Goal: Task Accomplishment & Management: Complete application form

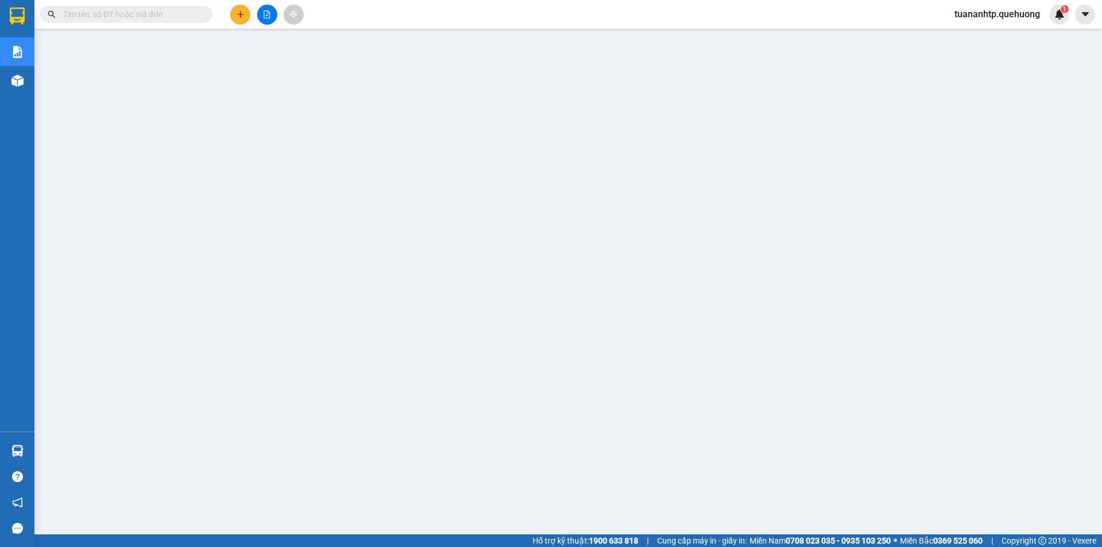
scroll to position [22, 0]
click at [240, 20] on button at bounding box center [240, 15] width 20 height 20
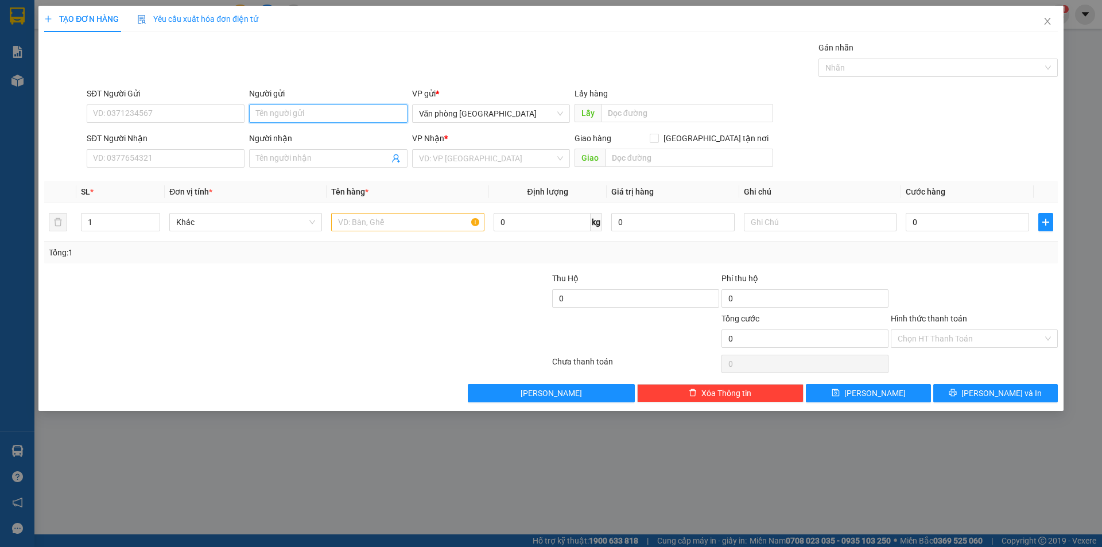
click at [300, 110] on input "Người gửi" at bounding box center [328, 113] width 158 height 18
type input "Vinh Hạnh Food"
click at [196, 118] on input "SĐT Người Gửi" at bounding box center [166, 113] width 158 height 18
click at [171, 110] on input "SĐT Người Gửi" at bounding box center [166, 113] width 158 height 18
type input "0363513575"
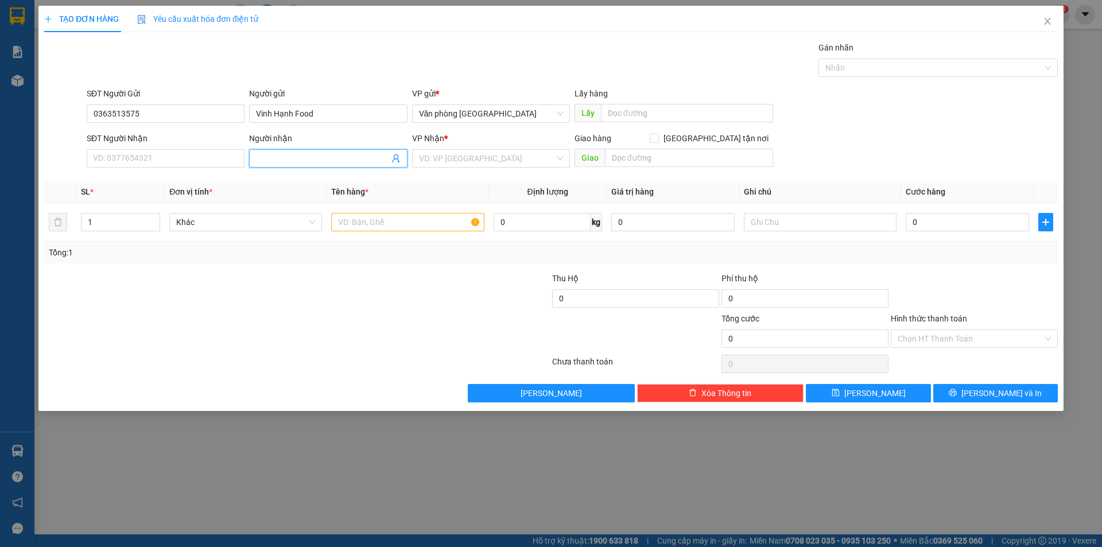
click at [292, 155] on input "Người nhận" at bounding box center [322, 158] width 133 height 13
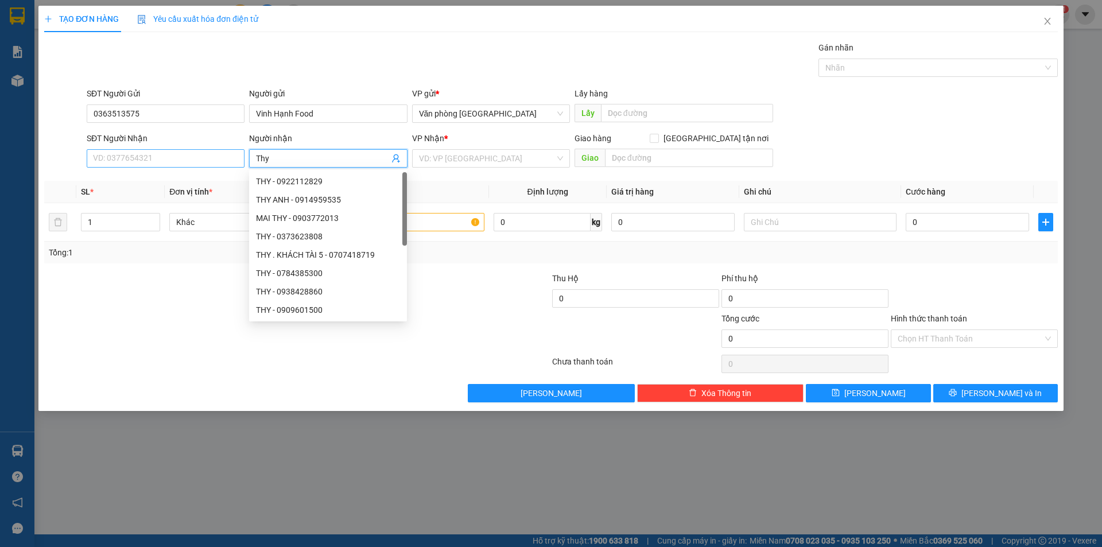
type input "Thy"
click at [128, 165] on input "SĐT Người Nhận" at bounding box center [166, 158] width 158 height 18
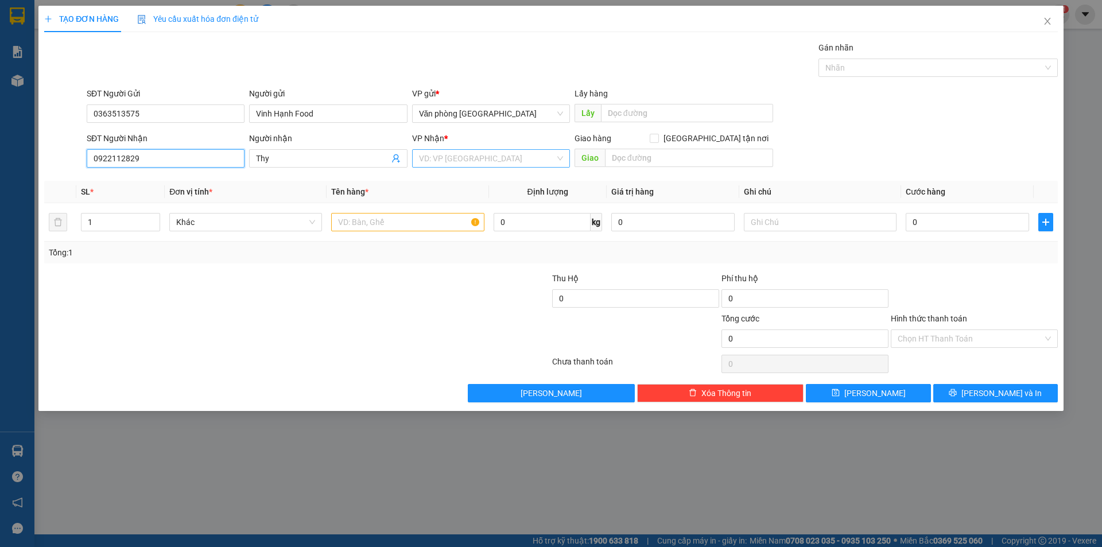
type input "0922112829"
click at [491, 159] on input "search" at bounding box center [487, 158] width 136 height 17
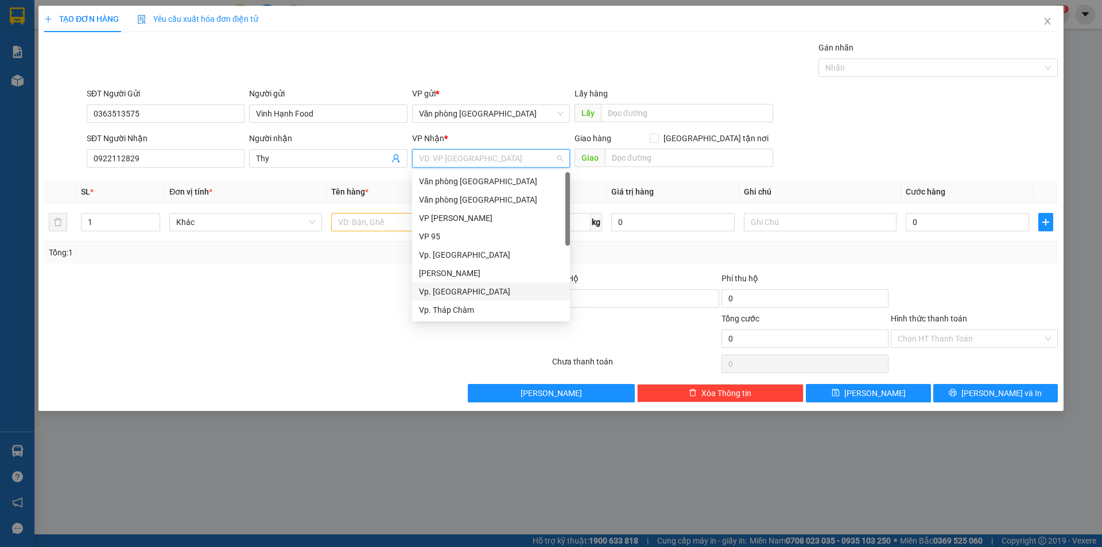
click at [464, 296] on div "Vp. [GEOGRAPHIC_DATA]" at bounding box center [491, 291] width 144 height 13
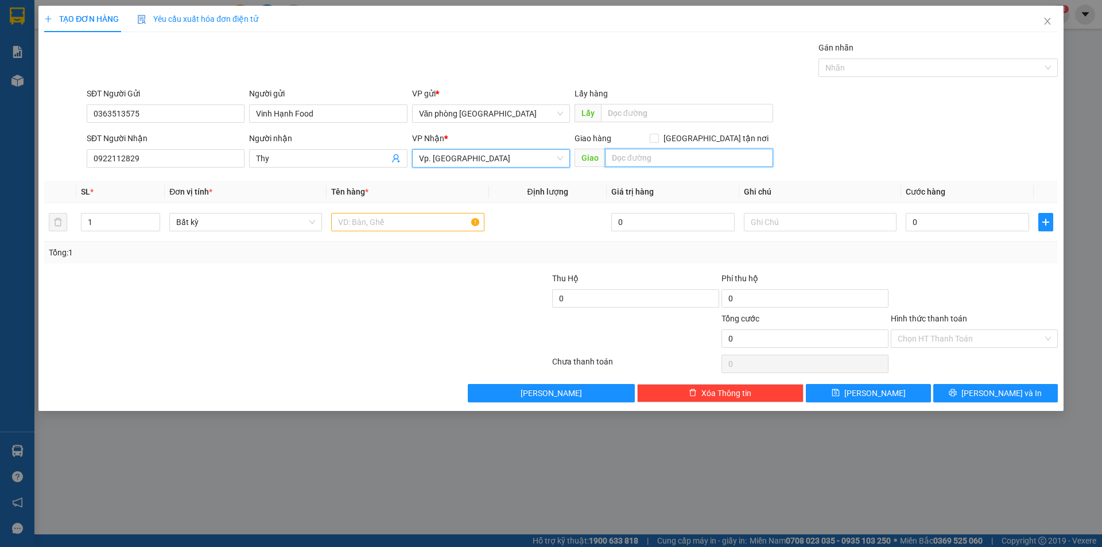
click at [631, 161] on input "text" at bounding box center [689, 158] width 168 height 18
type input "Dư Khánh"
click at [407, 227] on input "text" at bounding box center [407, 222] width 153 height 18
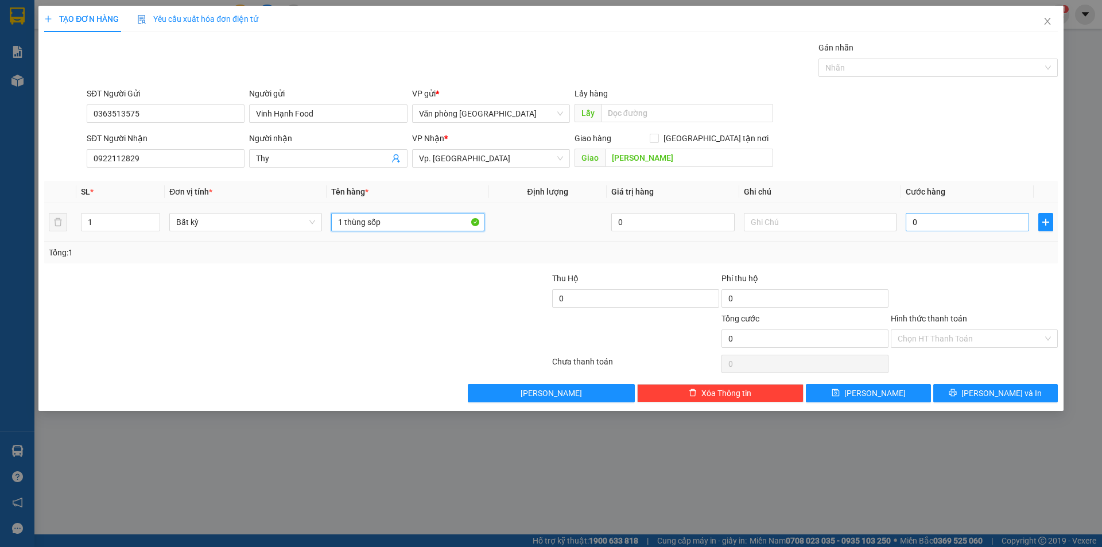
type input "1 thùng sốp"
click at [950, 223] on input "0" at bounding box center [966, 222] width 123 height 18
type input "4"
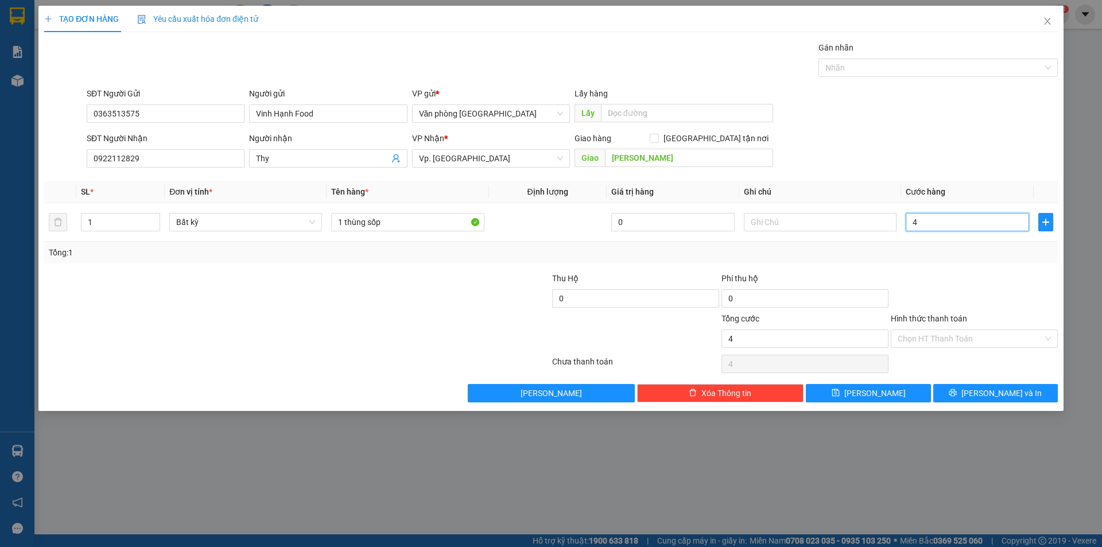
type input "40"
type input "400"
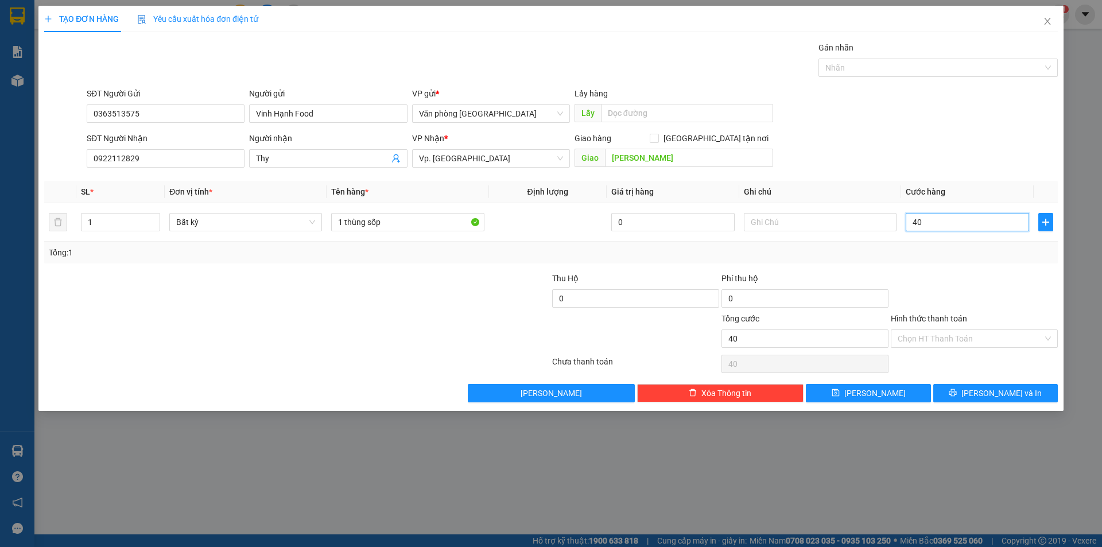
type input "400"
type input "4.000"
type input "40.000"
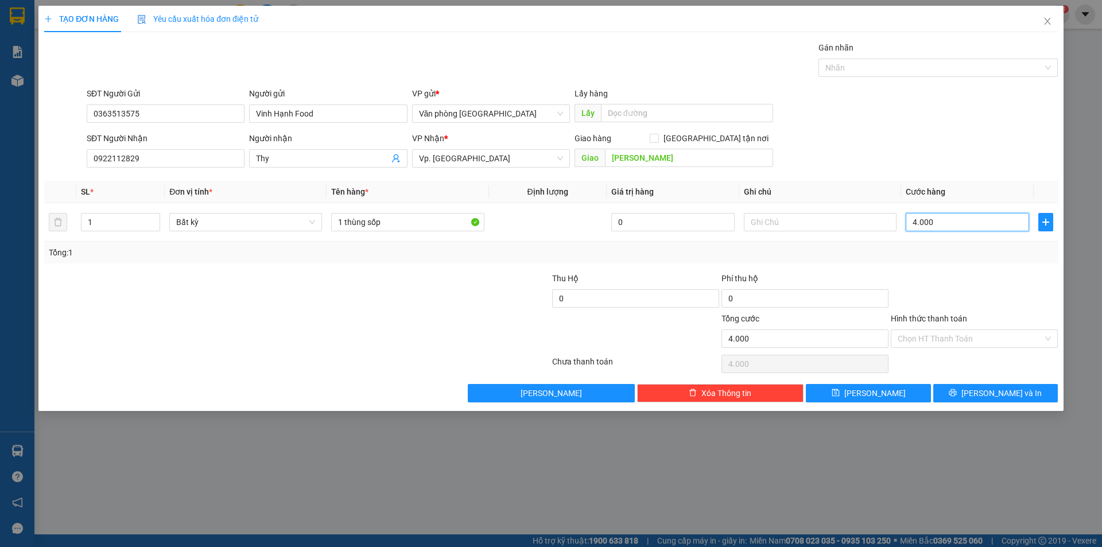
type input "40.000"
click at [991, 389] on span "[PERSON_NAME] và In" at bounding box center [1001, 393] width 80 height 13
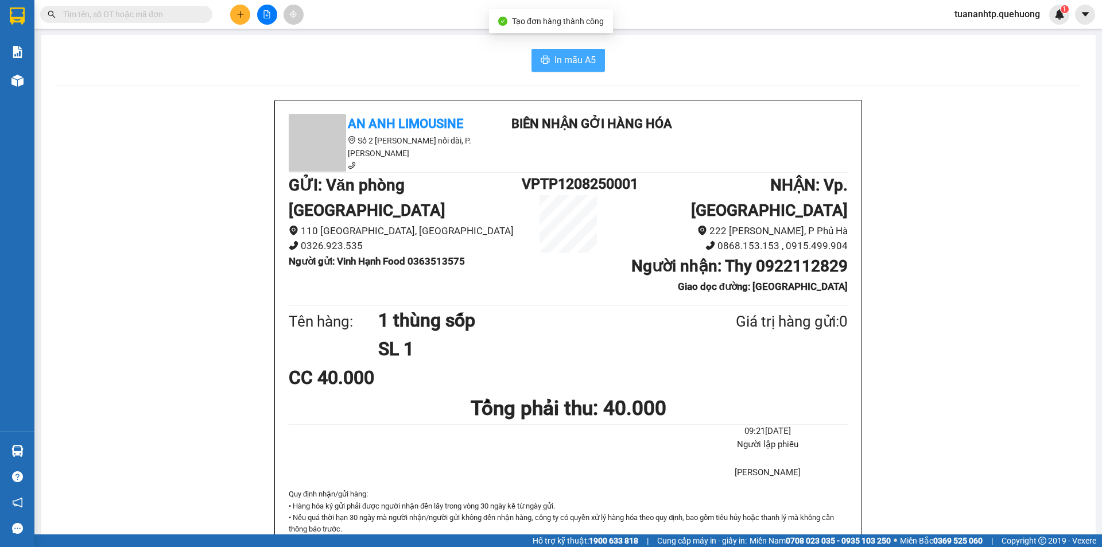
click at [560, 57] on span "In mẫu A5" at bounding box center [574, 60] width 41 height 14
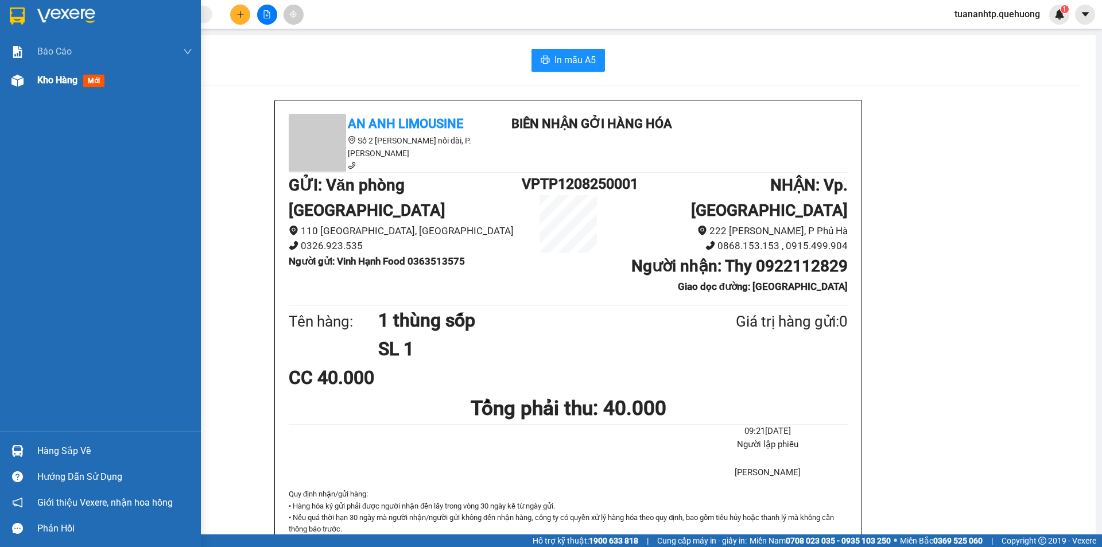
click at [46, 81] on span "Kho hàng" at bounding box center [57, 80] width 40 height 11
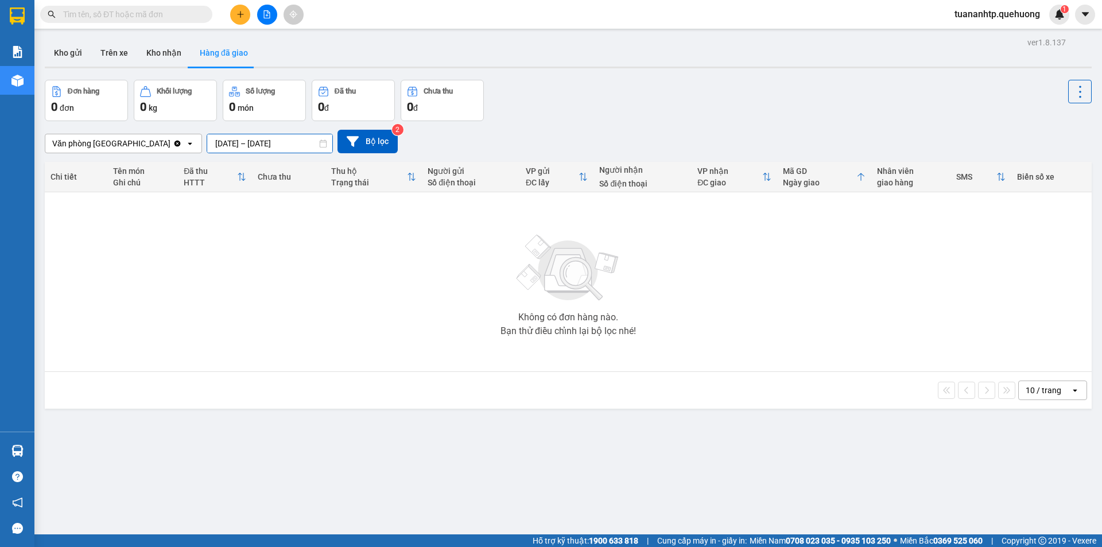
click at [250, 143] on input "10/08/2025 – 11/08/2025" at bounding box center [269, 143] width 125 height 18
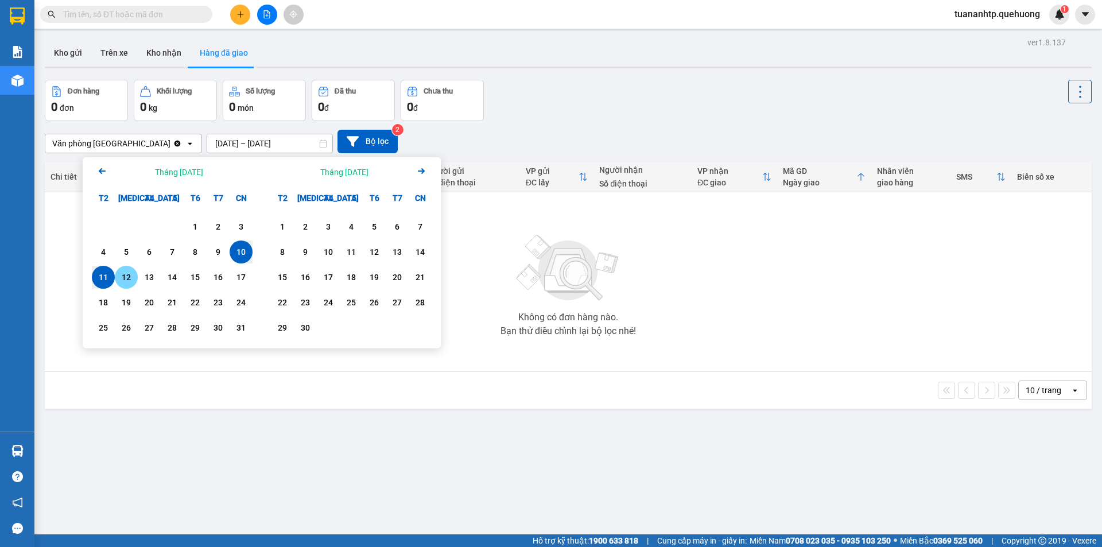
click at [127, 283] on div "12" at bounding box center [126, 277] width 16 height 14
click at [239, 258] on div "10" at bounding box center [241, 252] width 16 height 14
type input "10/08/2025 – 12/08/2025"
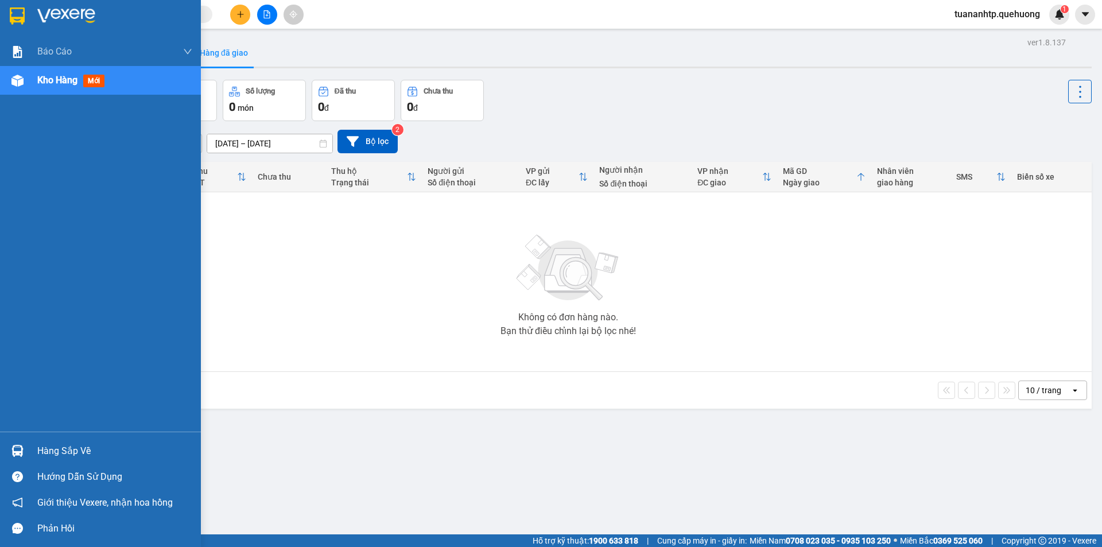
click at [59, 84] on span "Kho hàng" at bounding box center [57, 80] width 40 height 11
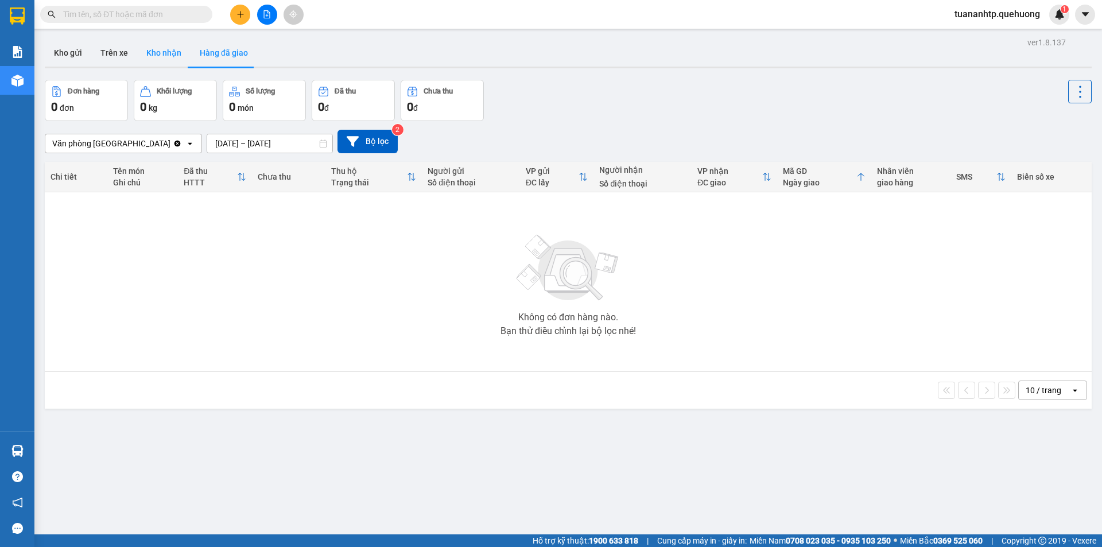
click at [164, 56] on button "Kho nhận" at bounding box center [163, 53] width 53 height 28
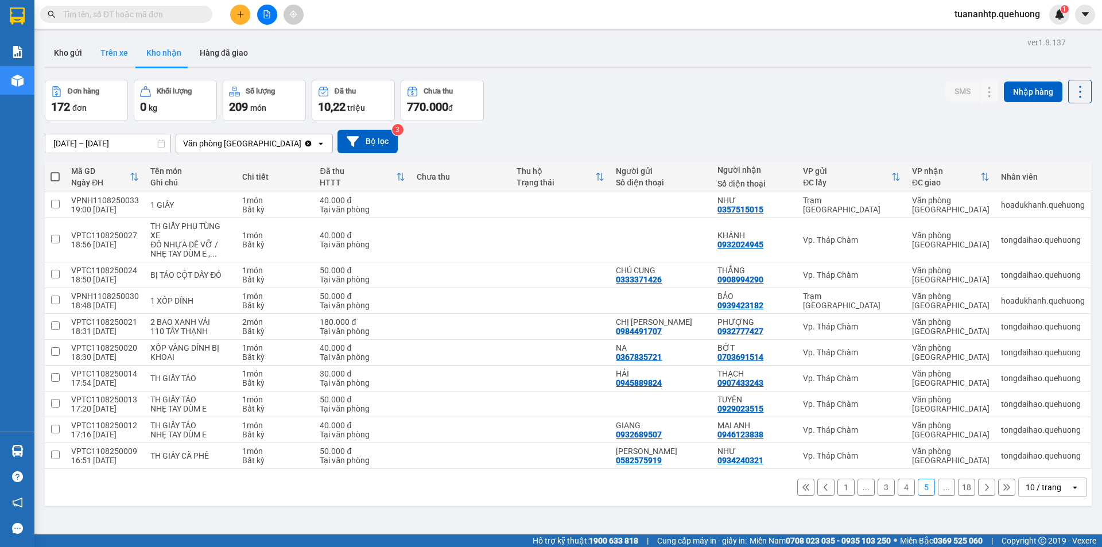
click at [109, 54] on button "Trên xe" at bounding box center [114, 53] width 46 height 28
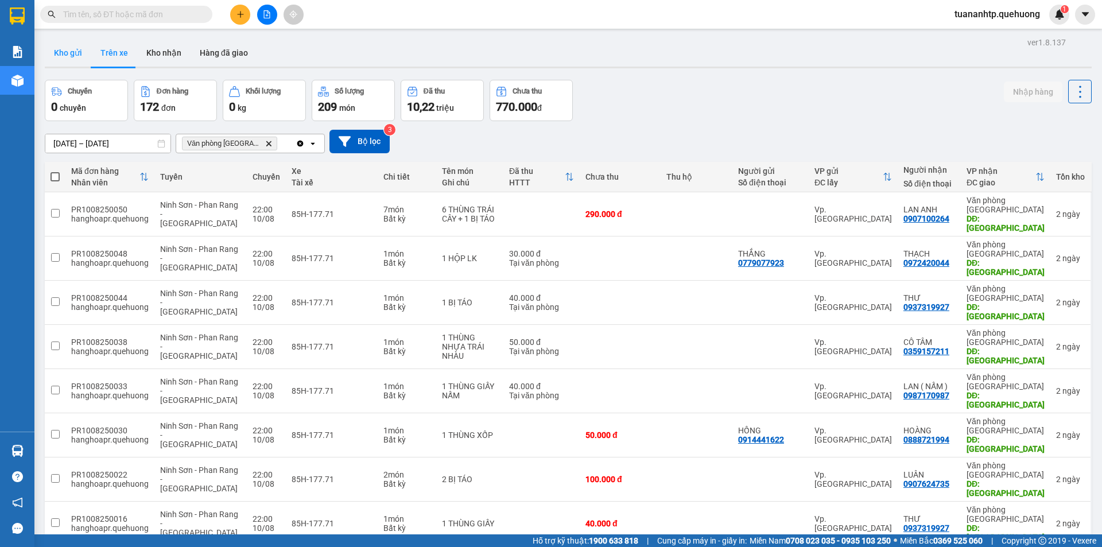
click at [75, 56] on button "Kho gửi" at bounding box center [68, 53] width 46 height 28
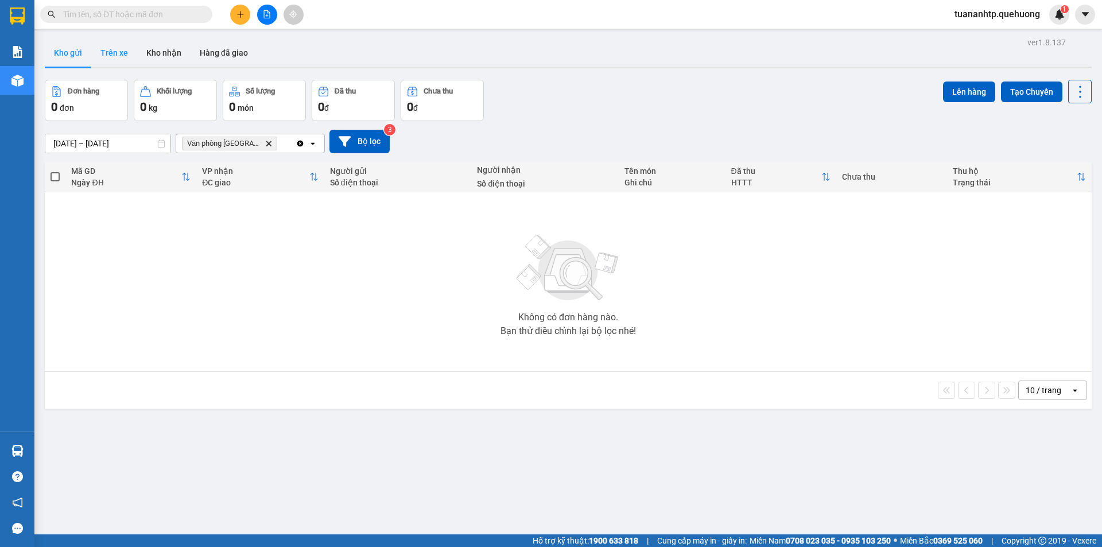
click at [120, 56] on button "Trên xe" at bounding box center [114, 53] width 46 height 28
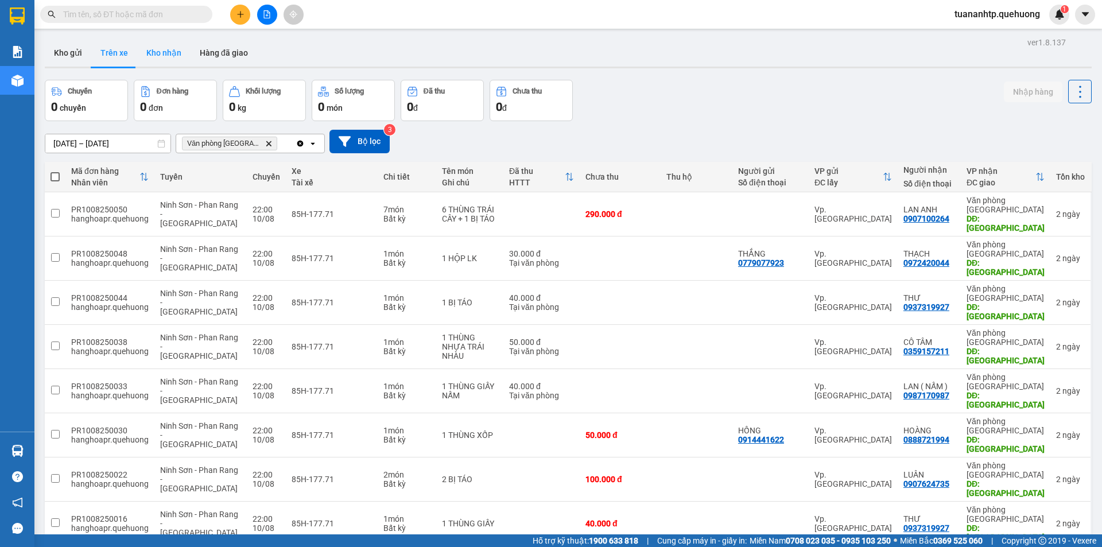
click at [152, 56] on button "Kho nhận" at bounding box center [163, 53] width 53 height 28
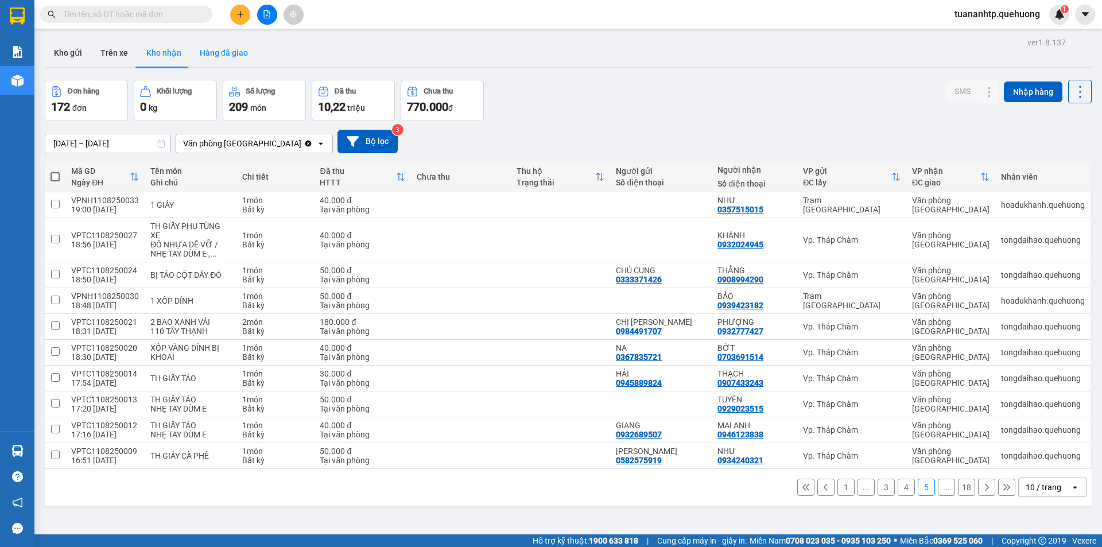
click at [227, 51] on button "Hàng đã giao" at bounding box center [223, 53] width 67 height 28
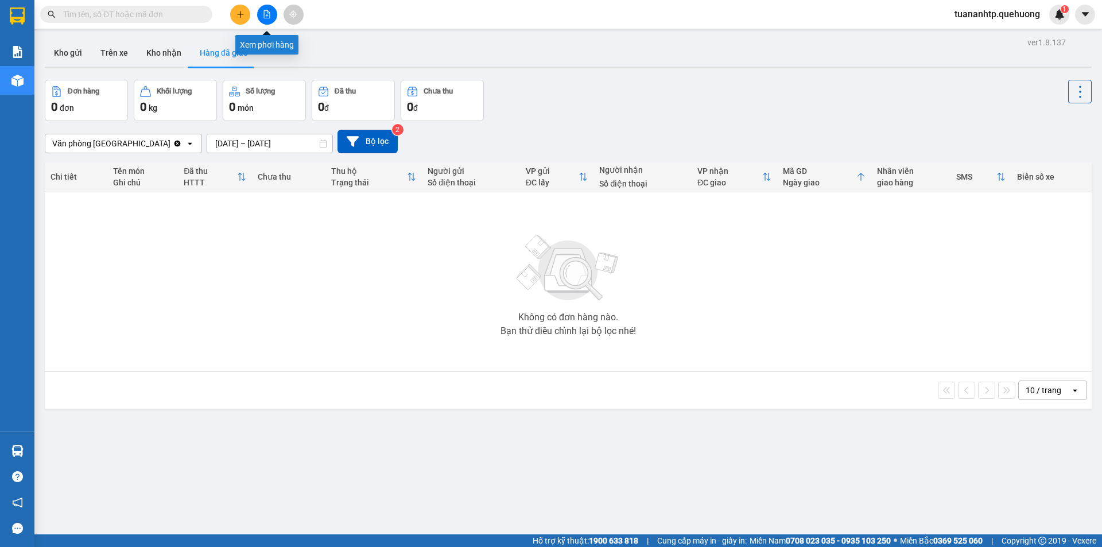
click at [273, 19] on button at bounding box center [267, 15] width 20 height 20
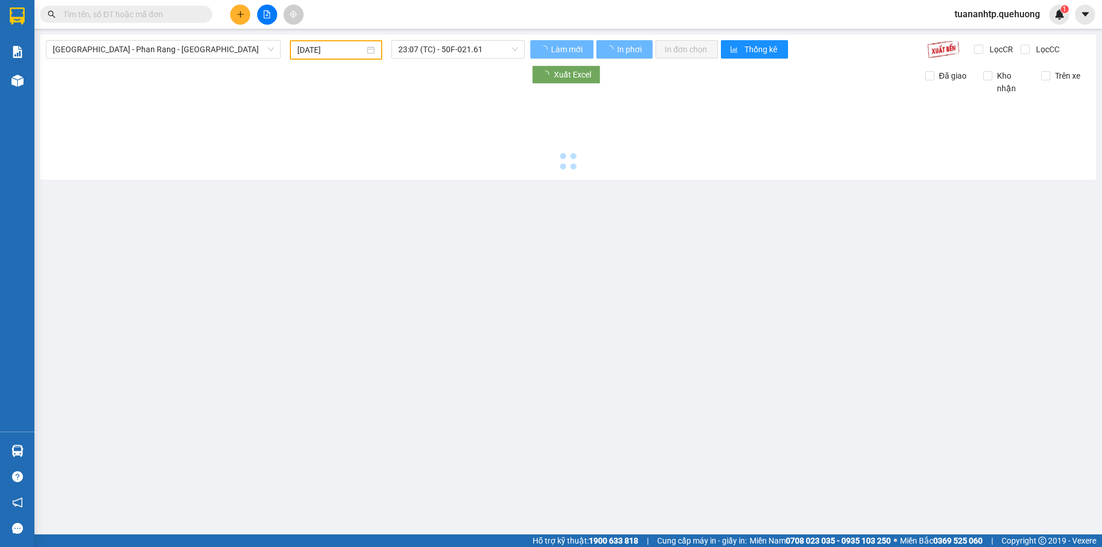
type input "12/08/2025"
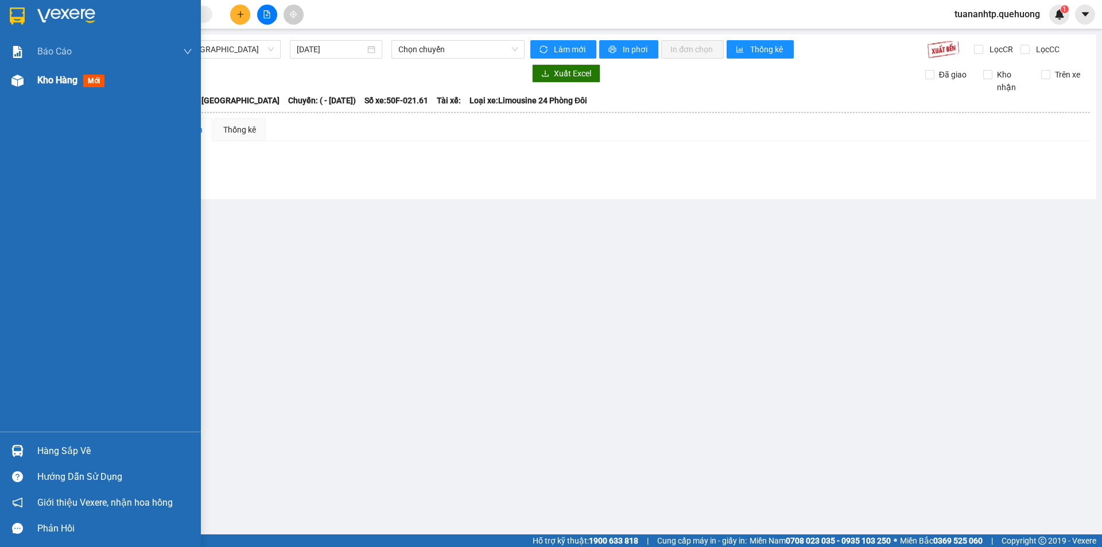
click at [48, 80] on span "Kho hàng" at bounding box center [57, 80] width 40 height 11
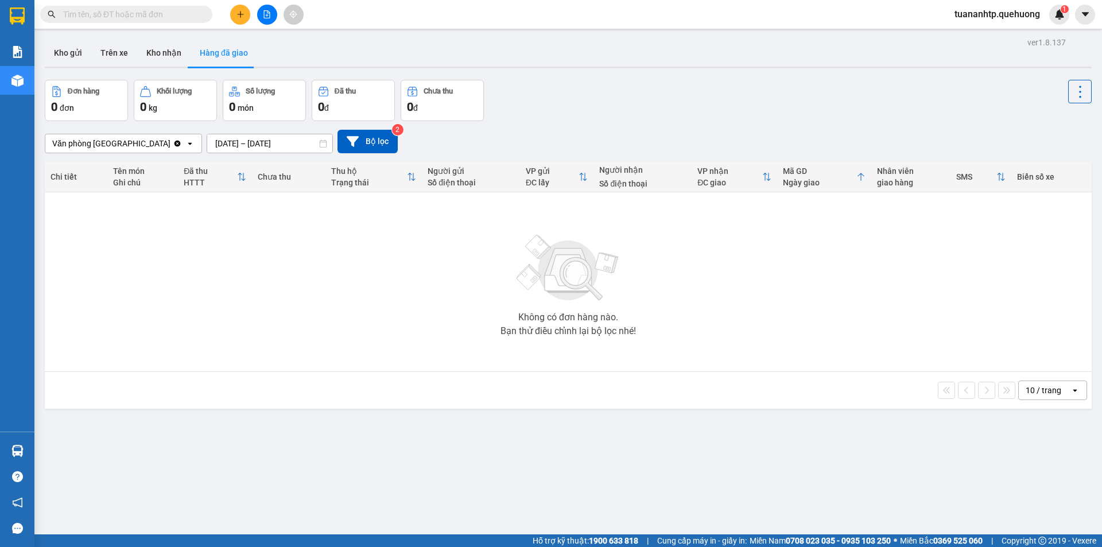
click at [359, 257] on div "Không có đơn hàng nào. Bạn thử điều chỉnh lại bộ lọc nhé!" at bounding box center [567, 282] width 1035 height 172
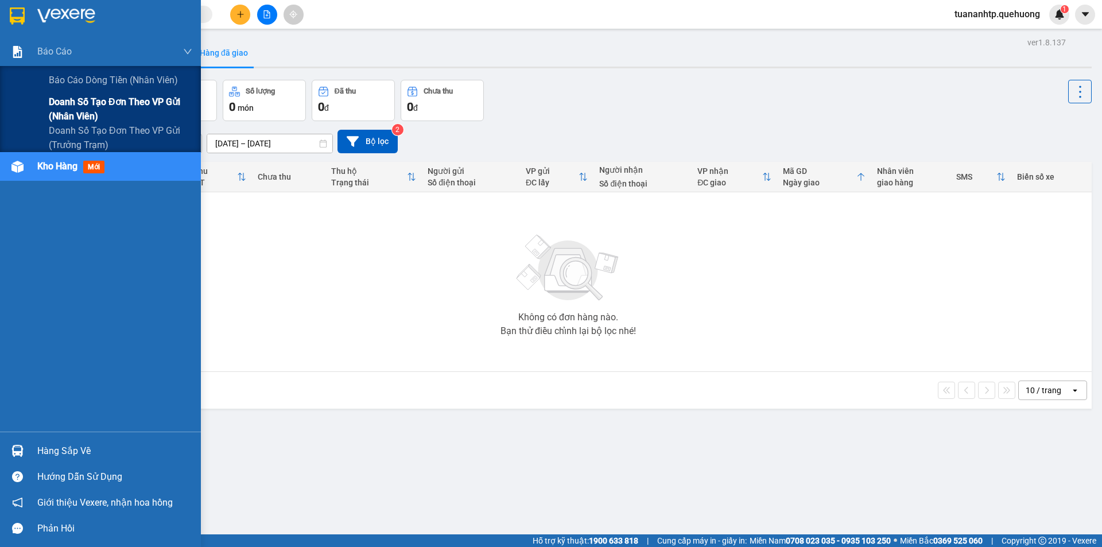
click at [86, 104] on span "Doanh số tạo đơn theo VP gửi (nhân viên)" at bounding box center [120, 109] width 143 height 29
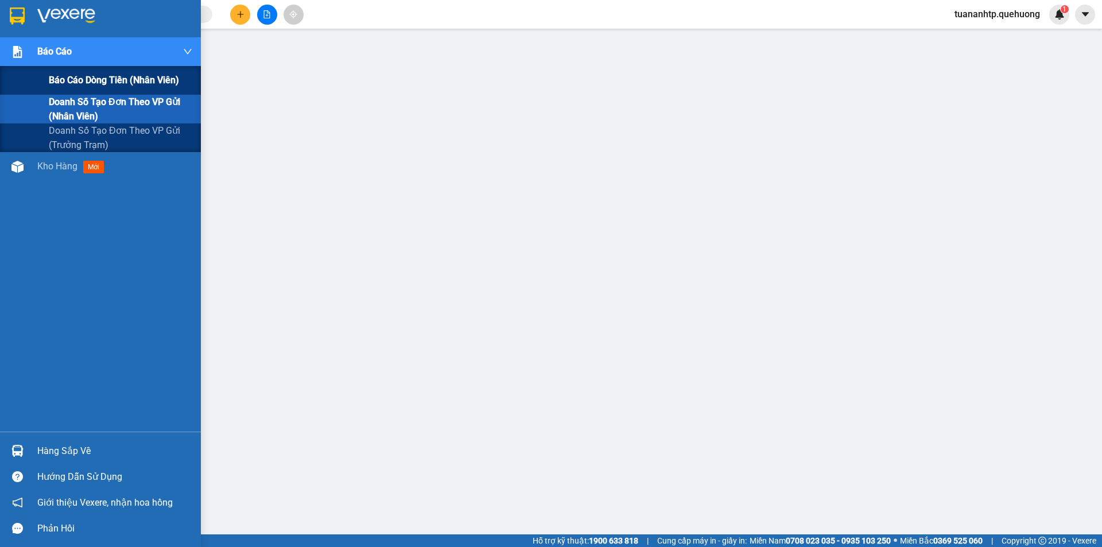
click at [75, 77] on span "Báo cáo dòng tiền (nhân viên)" at bounding box center [114, 80] width 130 height 14
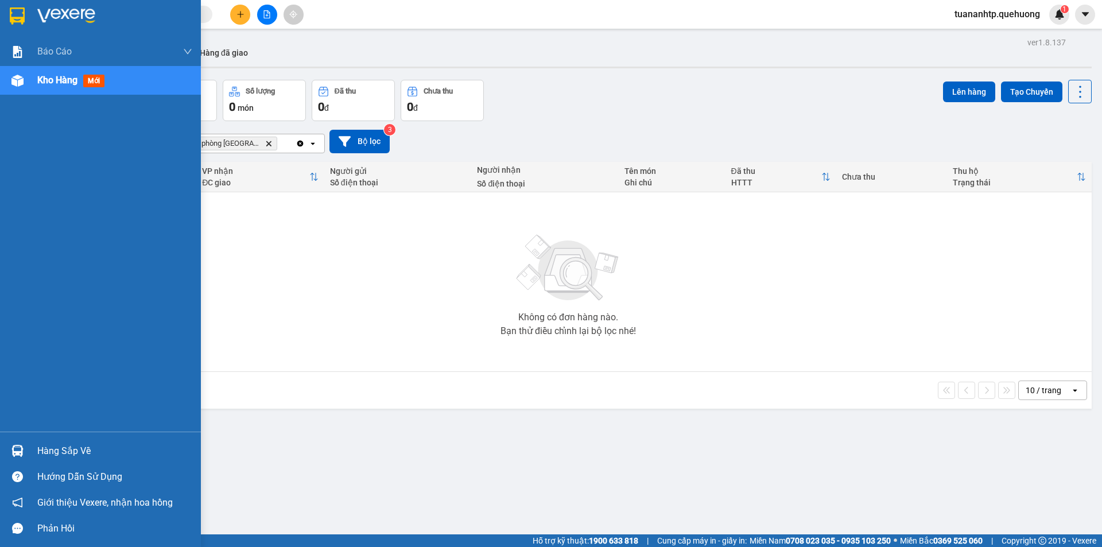
click at [53, 84] on span "Kho hàng" at bounding box center [57, 80] width 40 height 11
click at [53, 83] on span "Kho hàng" at bounding box center [57, 80] width 40 height 11
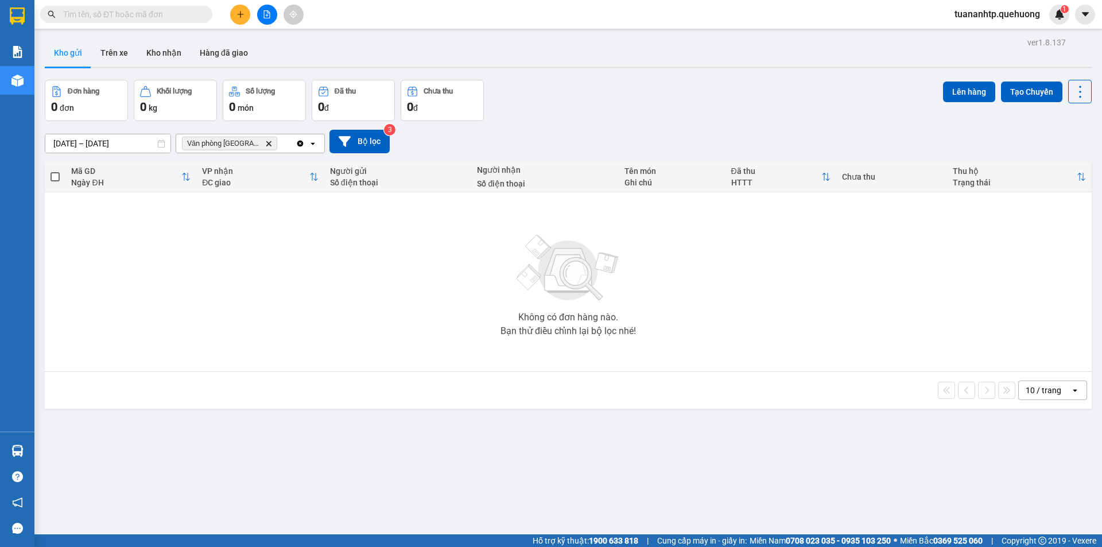
click at [266, 145] on icon "Văn phòng Tân Phú, close by backspace" at bounding box center [268, 143] width 5 height 5
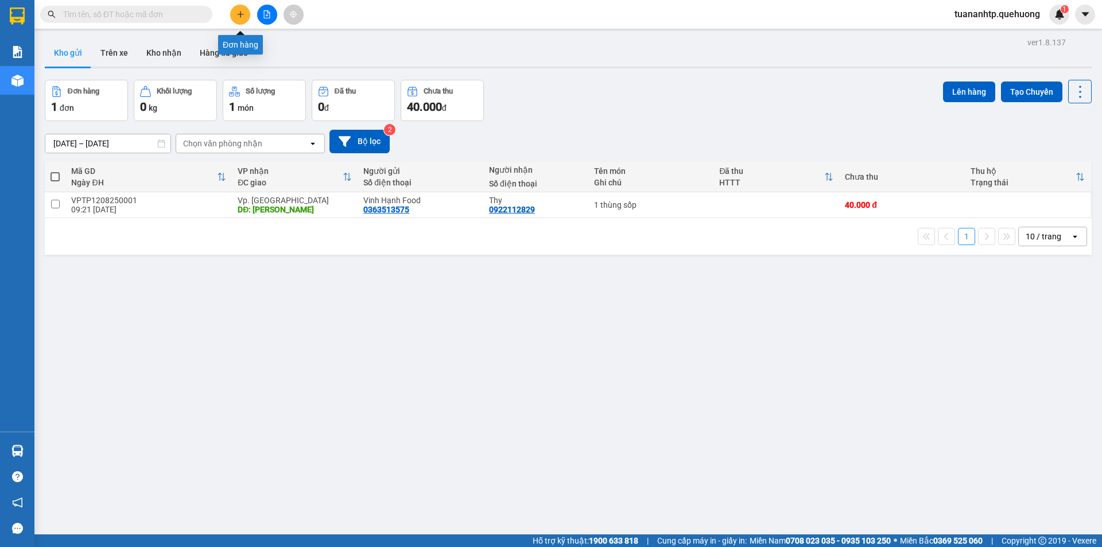
click at [238, 15] on icon "plus" at bounding box center [240, 14] width 8 height 8
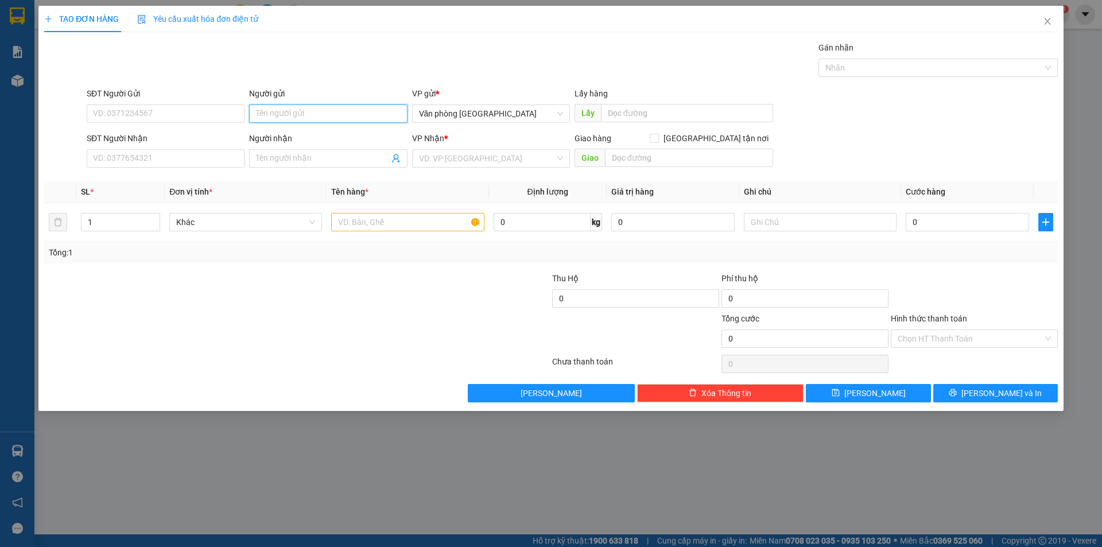
click at [302, 111] on input "Người gửi" at bounding box center [328, 113] width 158 height 18
type input "Cty Ngọc Phát"
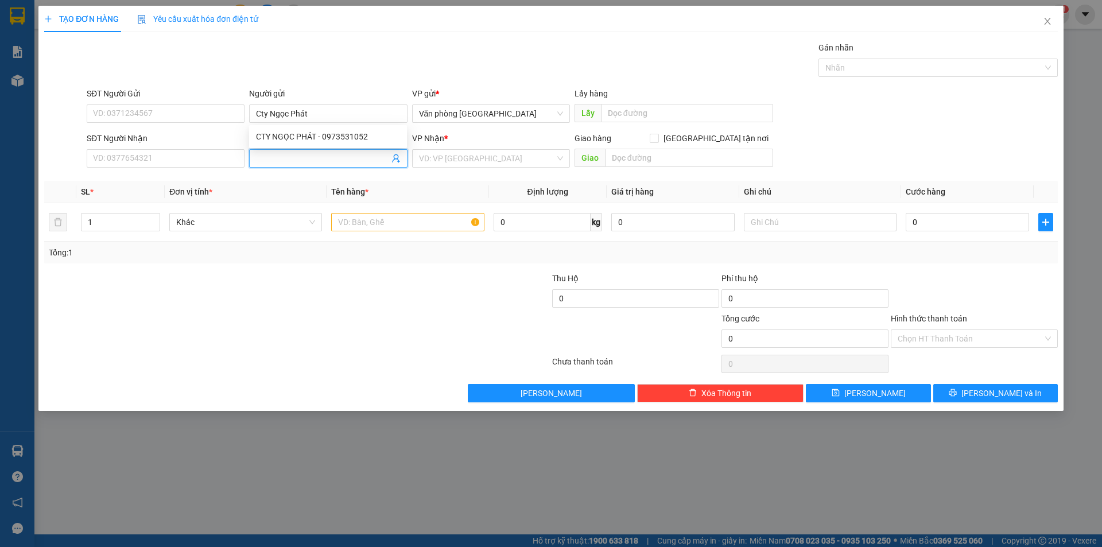
click at [318, 162] on input "Người nhận" at bounding box center [322, 158] width 133 height 13
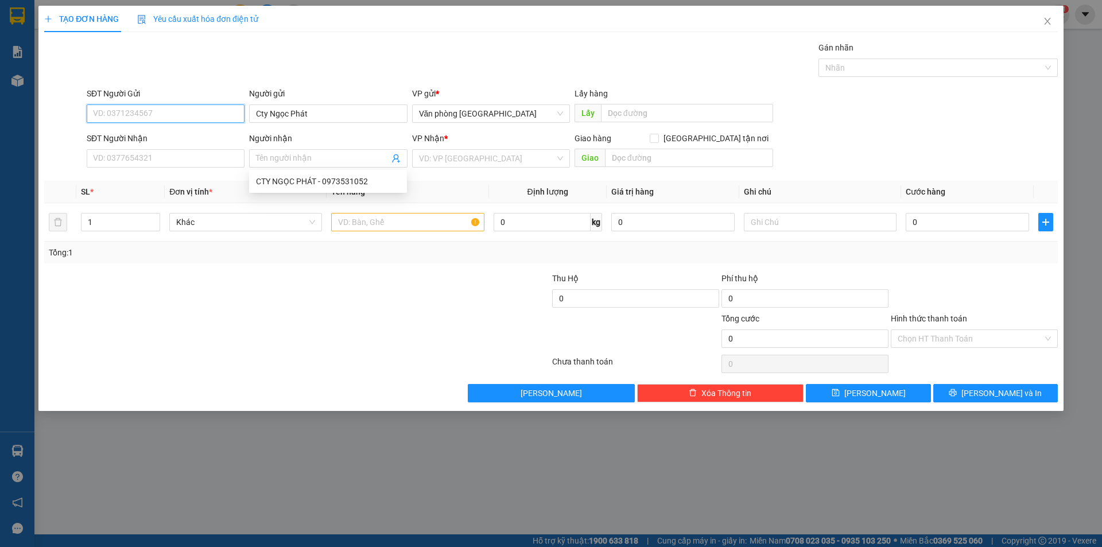
click at [126, 110] on input "SĐT Người Gửi" at bounding box center [166, 113] width 158 height 18
type input "0979133209"
click at [306, 159] on input "Người nhận" at bounding box center [322, 158] width 133 height 13
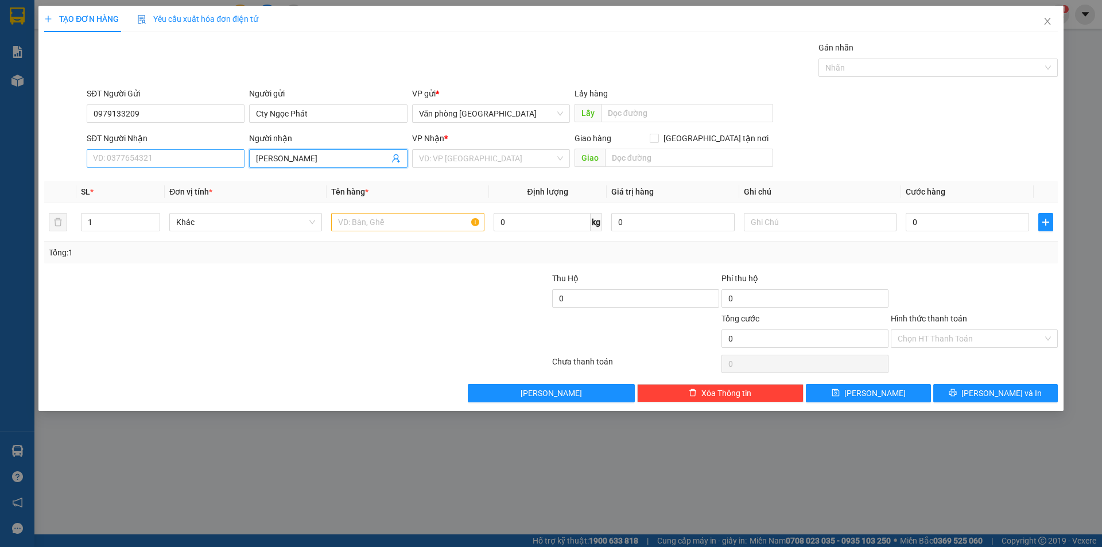
type input "[PERSON_NAME]"
click at [217, 157] on input "SĐT Người Nhận" at bounding box center [166, 158] width 158 height 18
type input "0969586780"
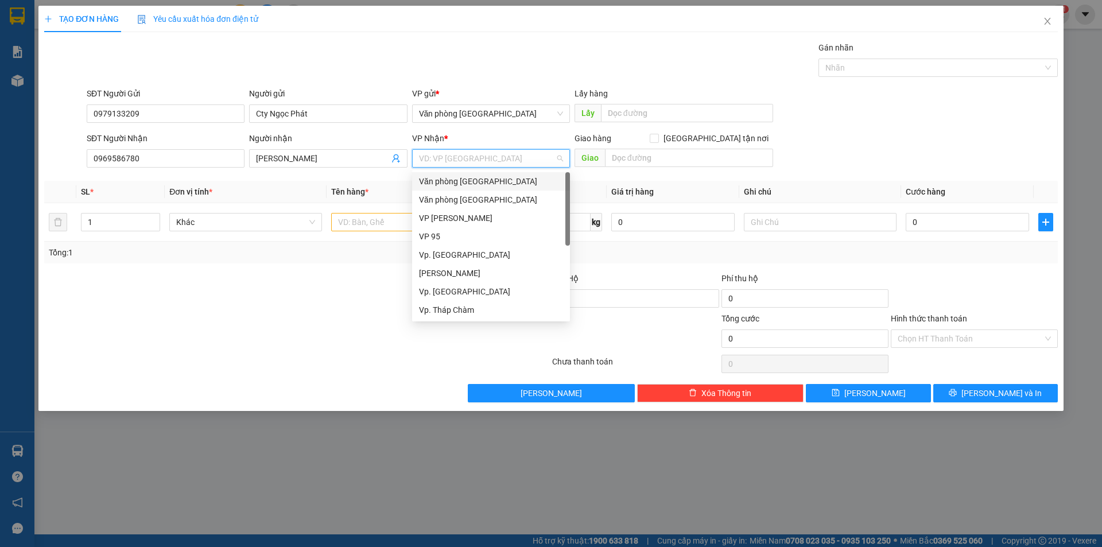
click at [493, 155] on input "search" at bounding box center [487, 158] width 136 height 17
click at [465, 274] on div "BX. [GEOGRAPHIC_DATA]" at bounding box center [491, 273] width 144 height 13
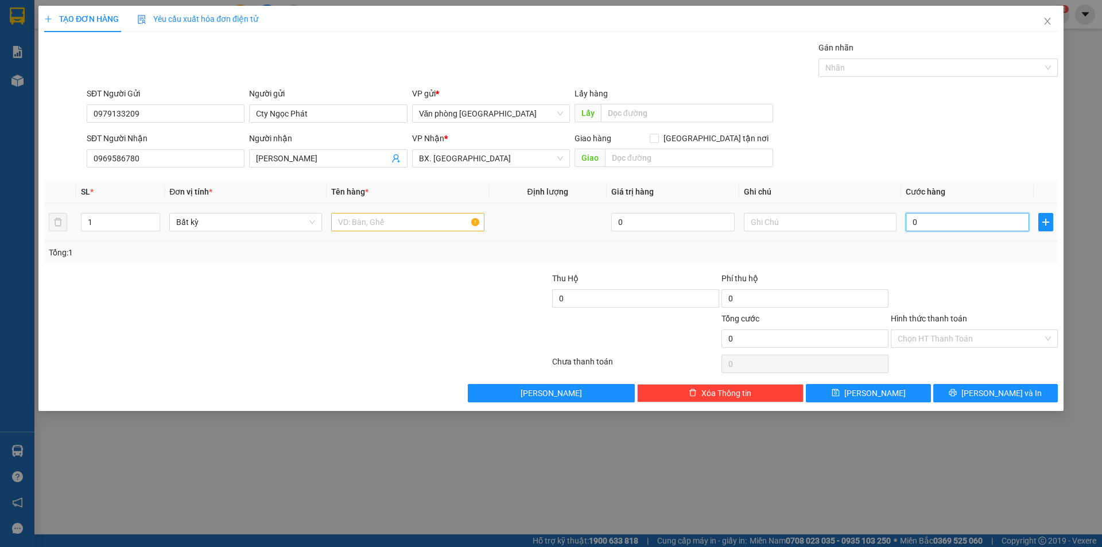
click at [934, 220] on input "0" at bounding box center [966, 222] width 123 height 18
type input "6"
type input "60"
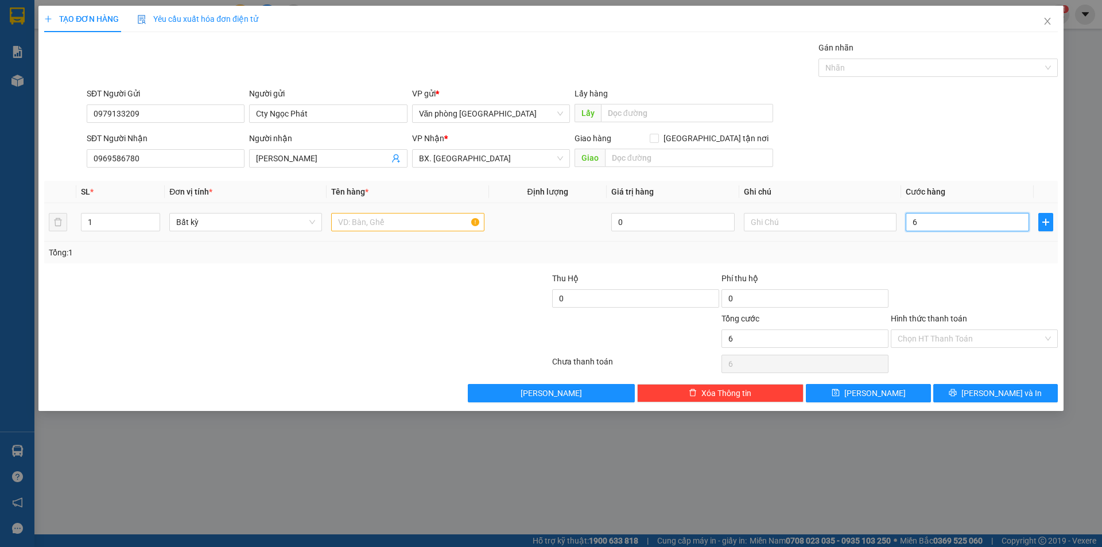
type input "60"
type input "600"
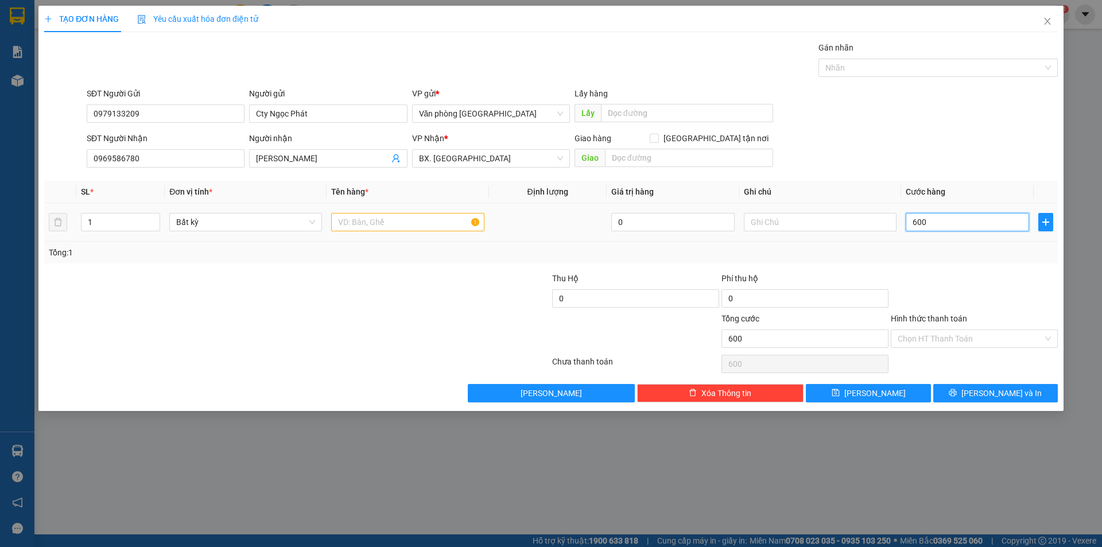
type input "6.000"
type input "60.000"
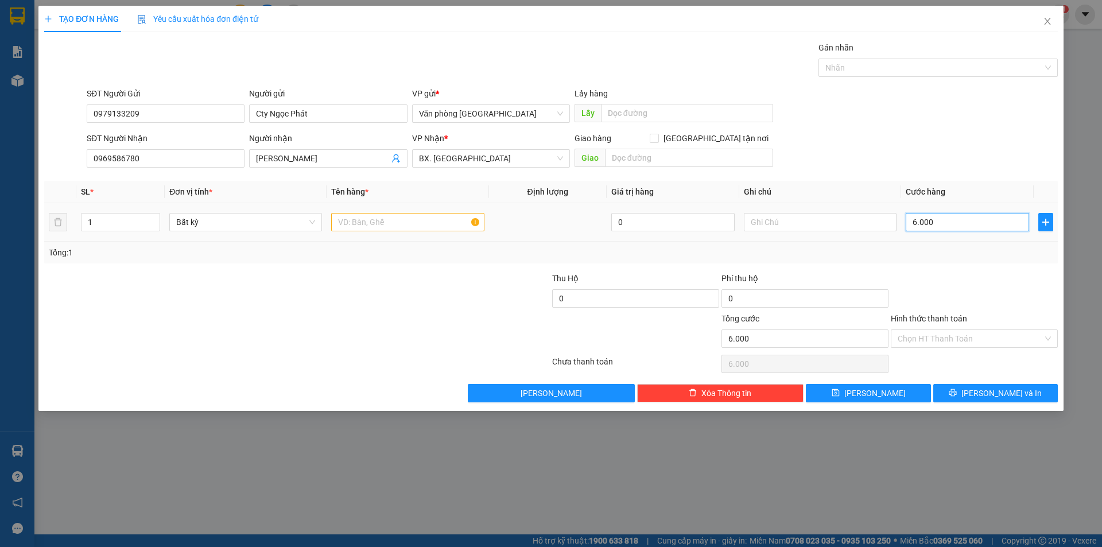
type input "60.000"
click at [388, 225] on input "text" at bounding box center [407, 222] width 153 height 18
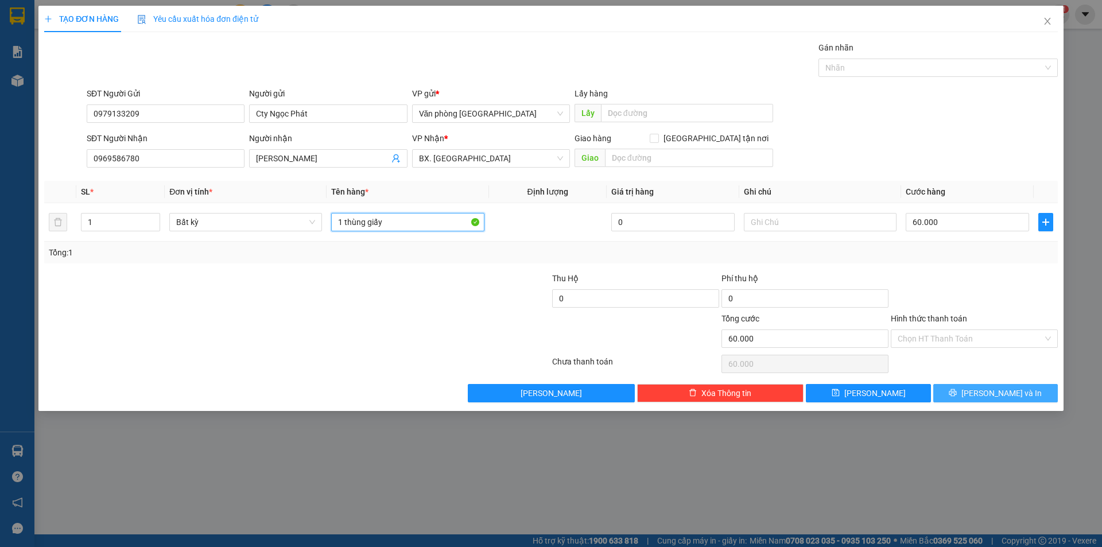
type input "1 thùng giấy"
click at [967, 391] on button "[PERSON_NAME] và In" at bounding box center [995, 393] width 124 height 18
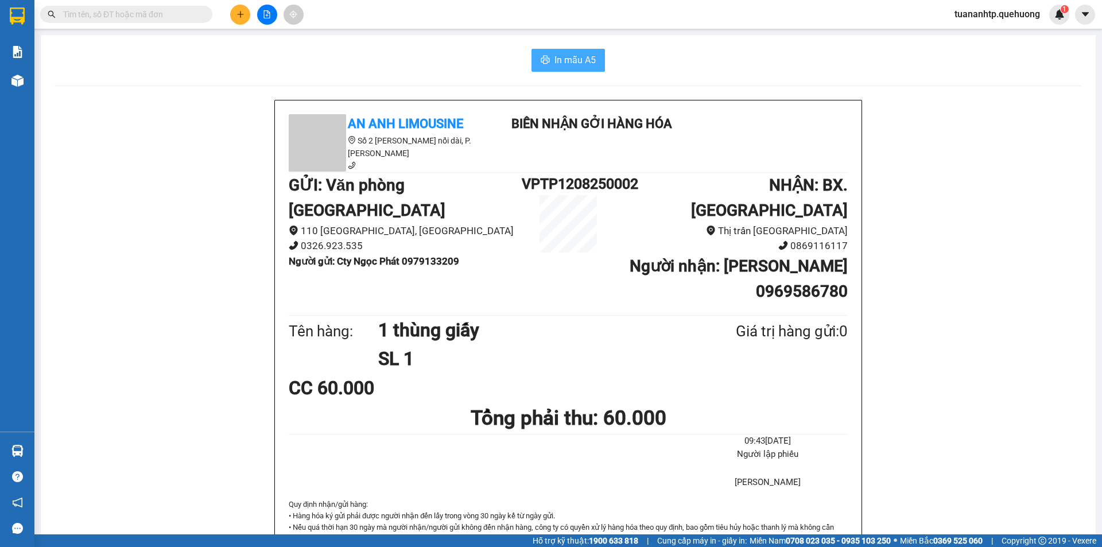
click at [564, 57] on span "In mẫu A5" at bounding box center [574, 60] width 41 height 14
